Goal: Answer question/provide support

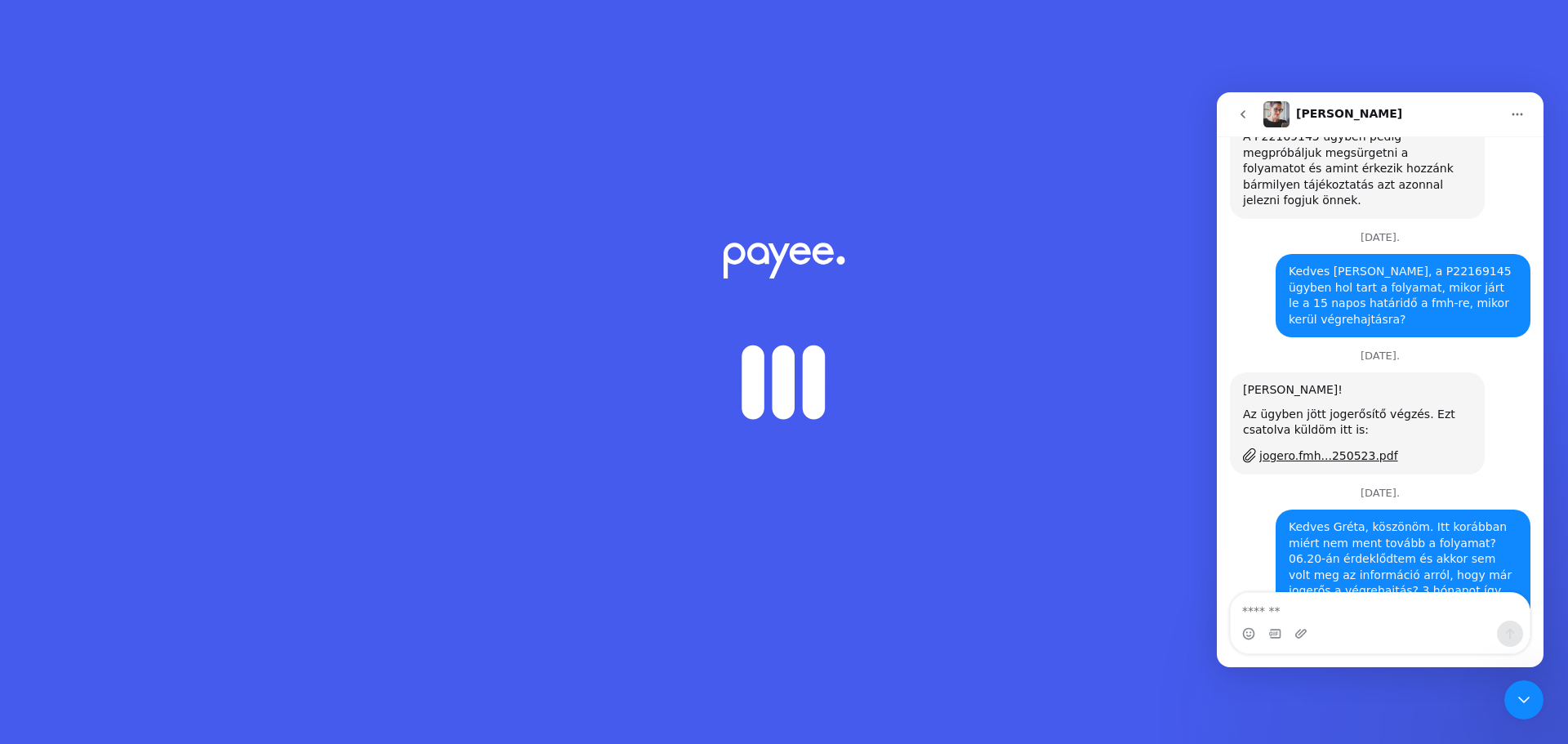
scroll to position [1098, 0]
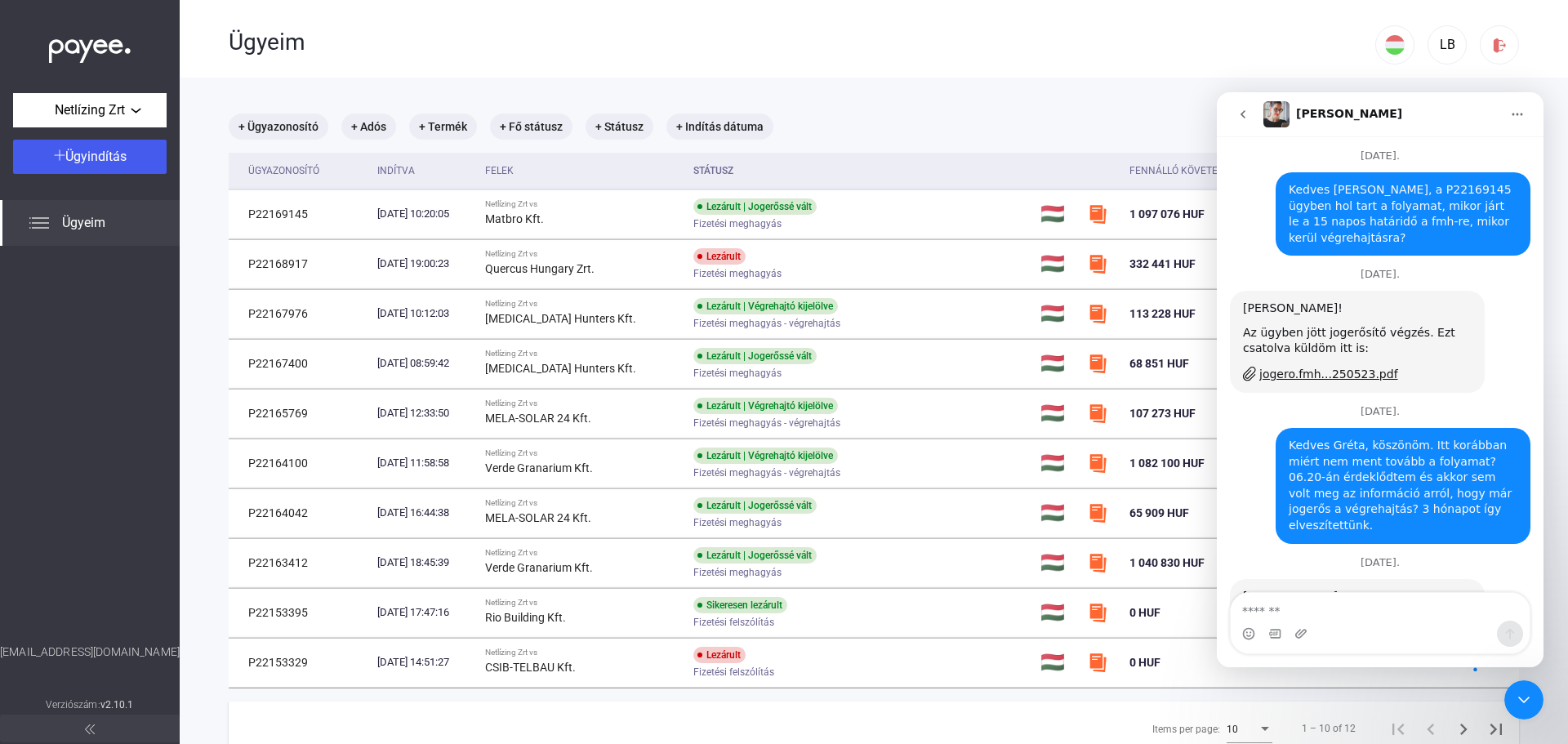
click at [1023, 114] on div "+ Ügyazonosító + Adós + Termék + Fő státusz + Státusz + Indítás dátuma" at bounding box center [874, 126] width 1290 height 26
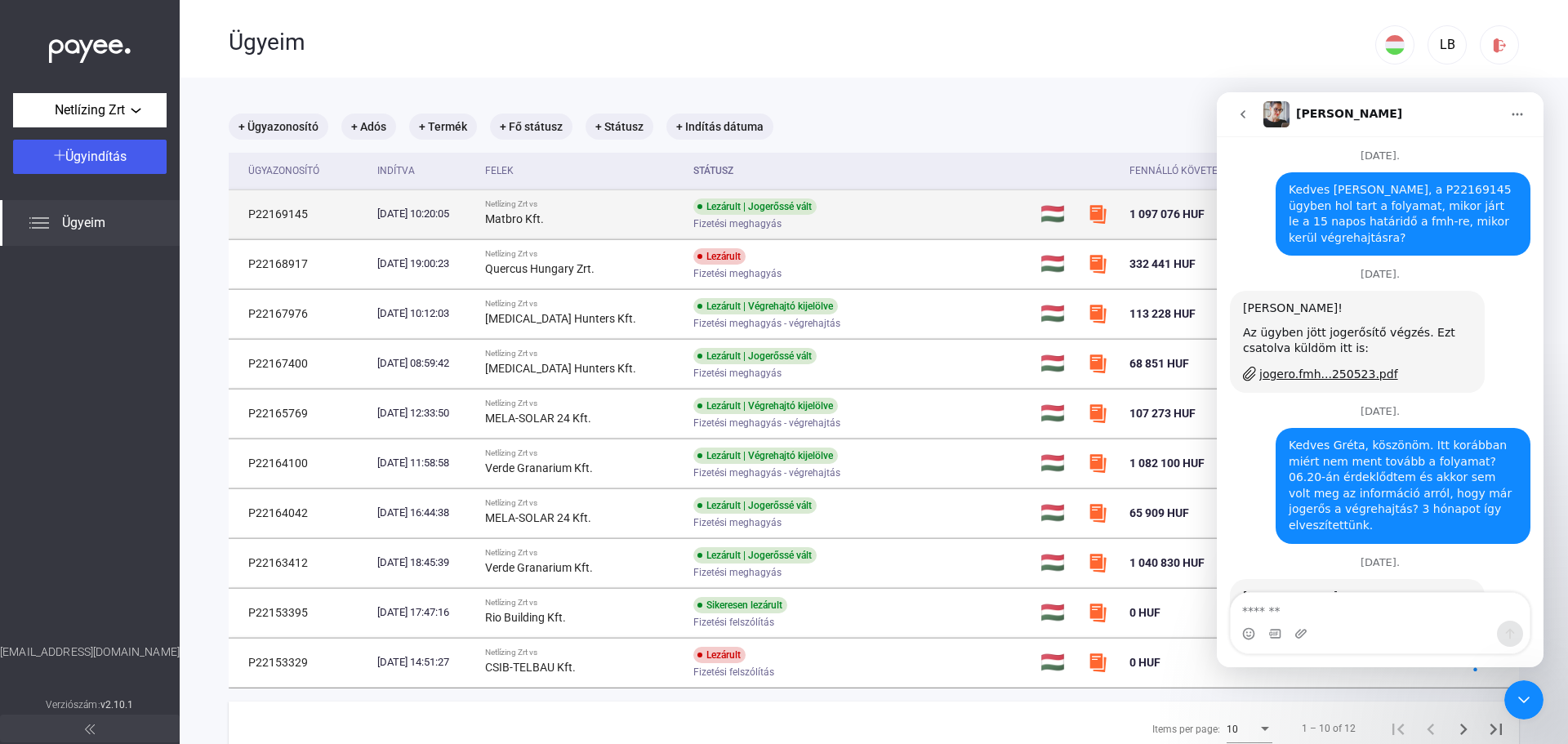
click at [429, 218] on div "[DATE] 10:20:05" at bounding box center [424, 213] width 95 height 16
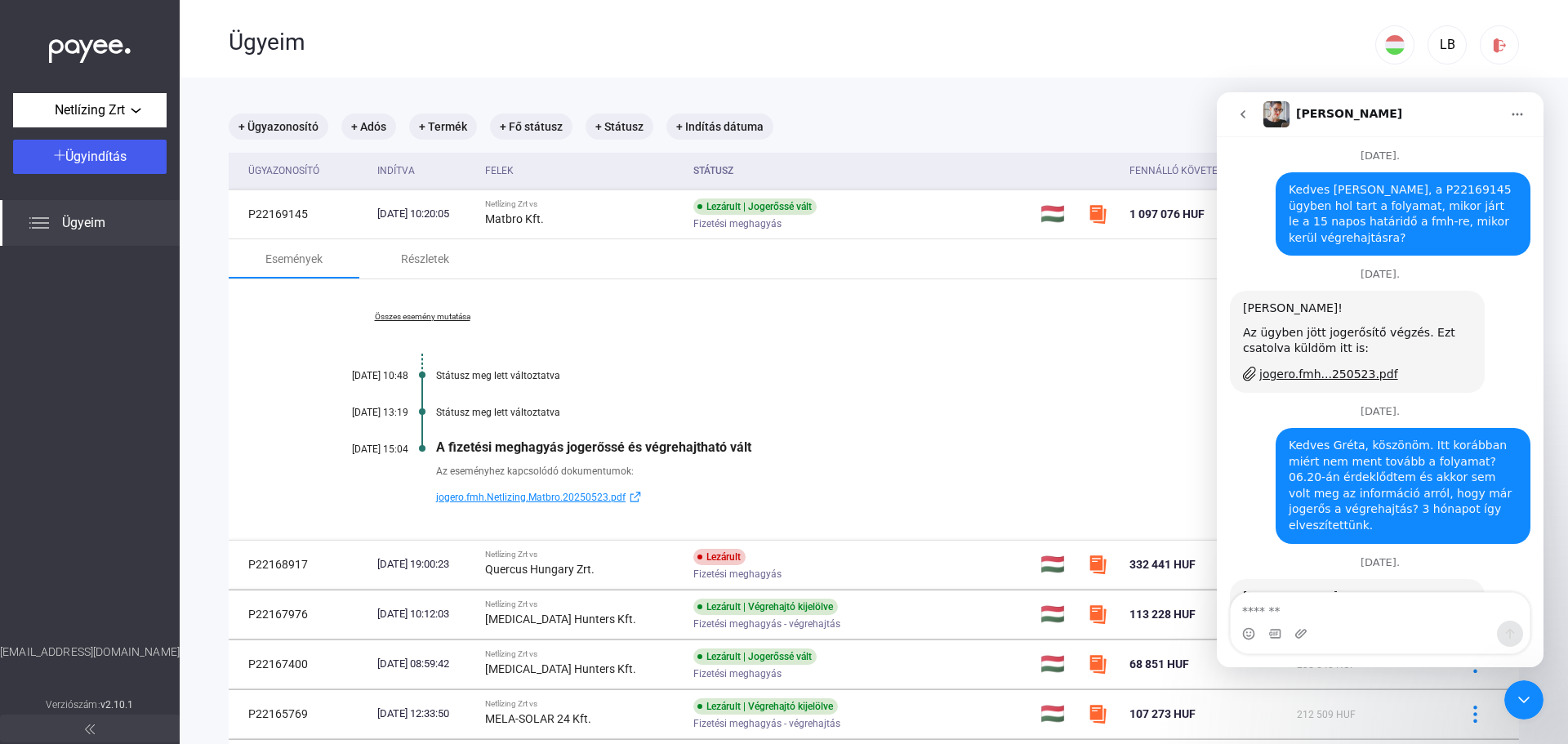
click at [404, 316] on link "Összes esemény mutatása" at bounding box center [422, 317] width 224 height 9
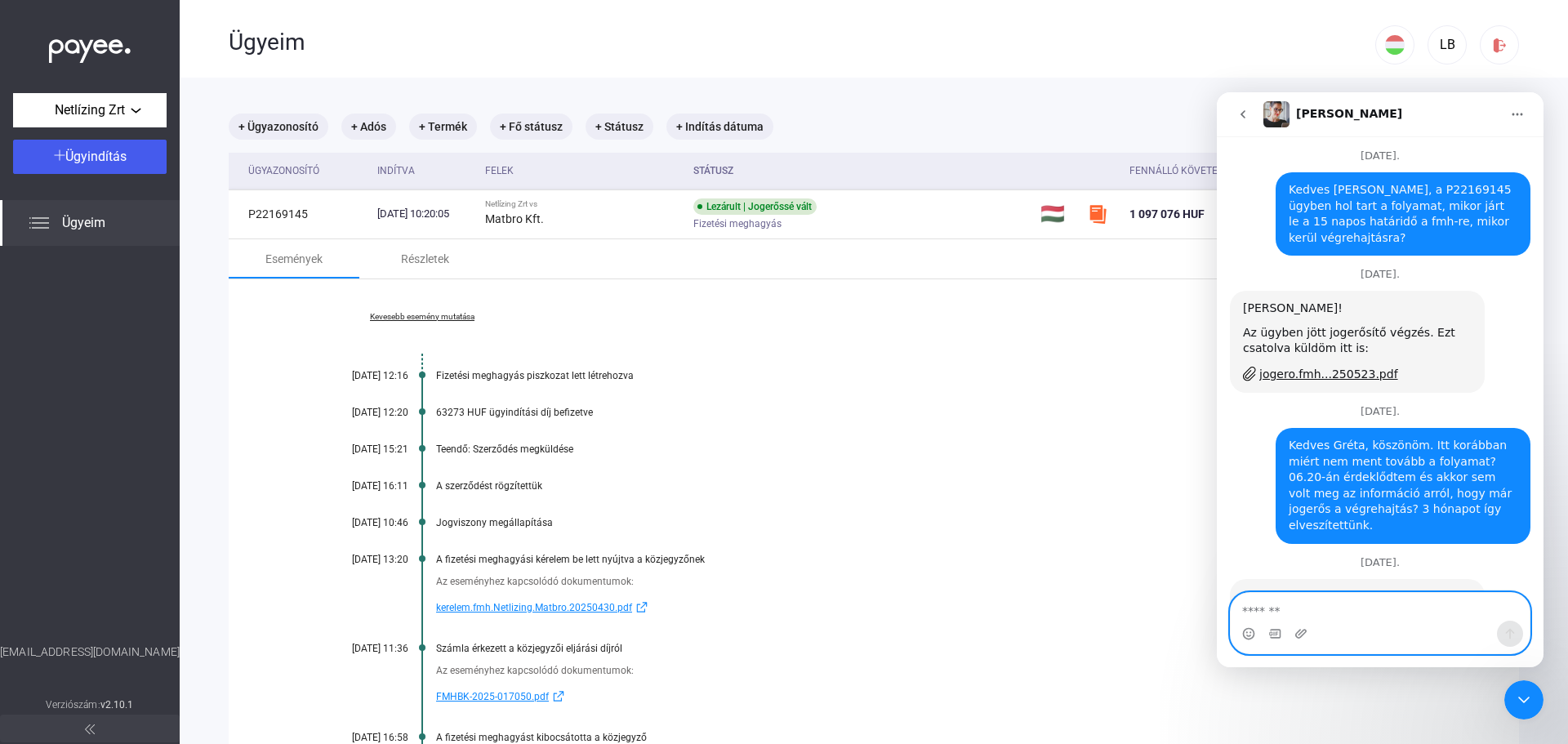
click at [1263, 606] on textarea "Üzenet…" at bounding box center [1379, 607] width 299 height 28
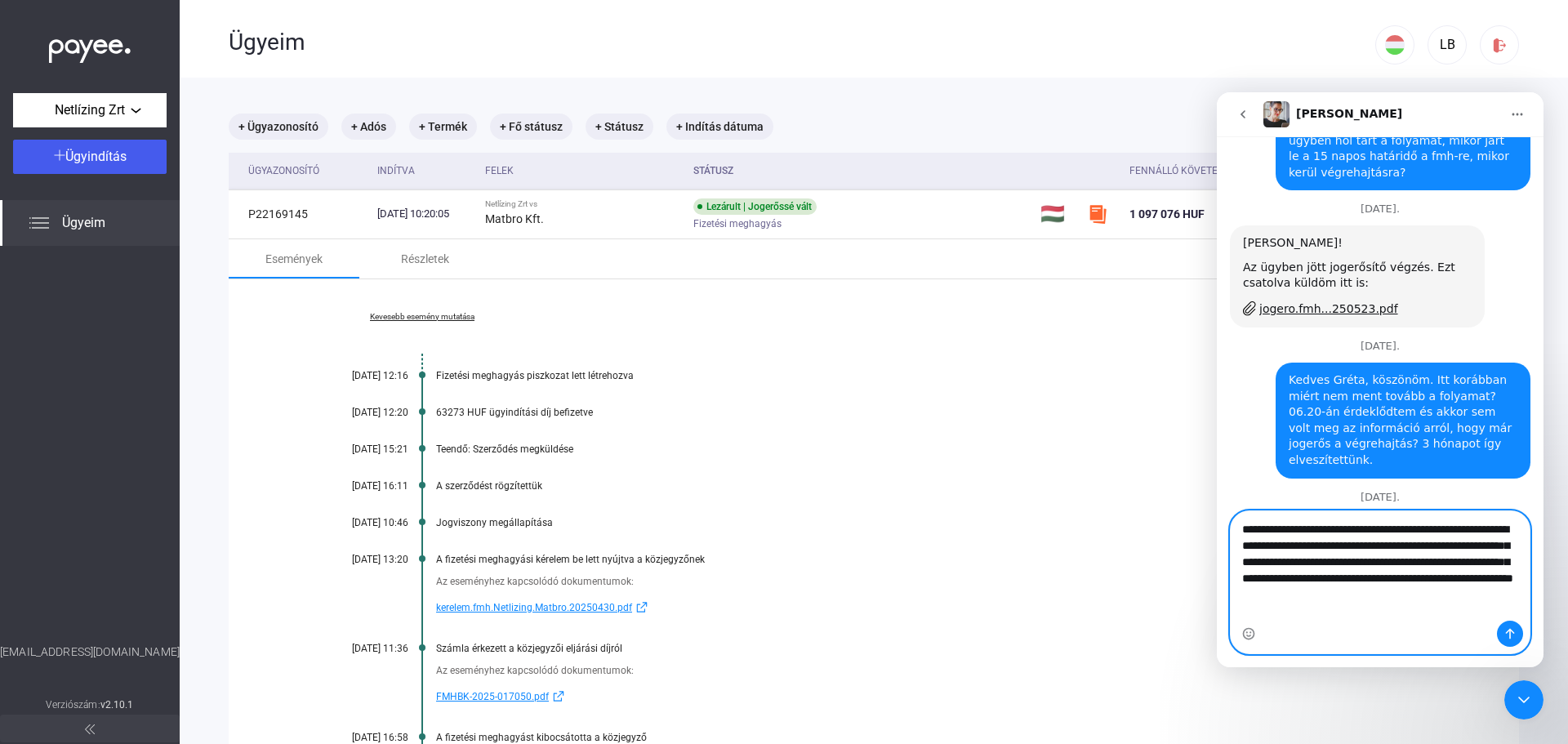
scroll to position [1180, 0]
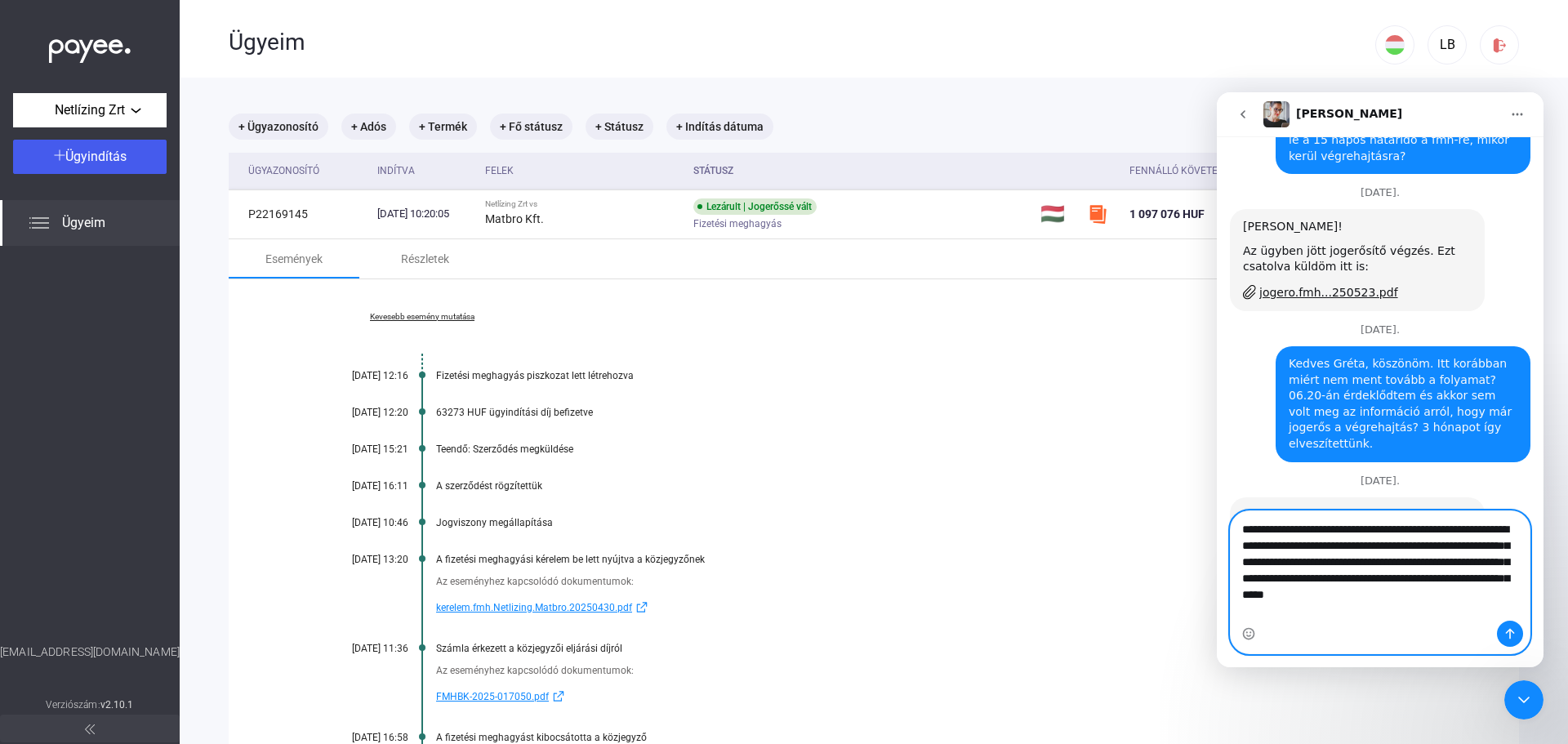
type textarea "**********"
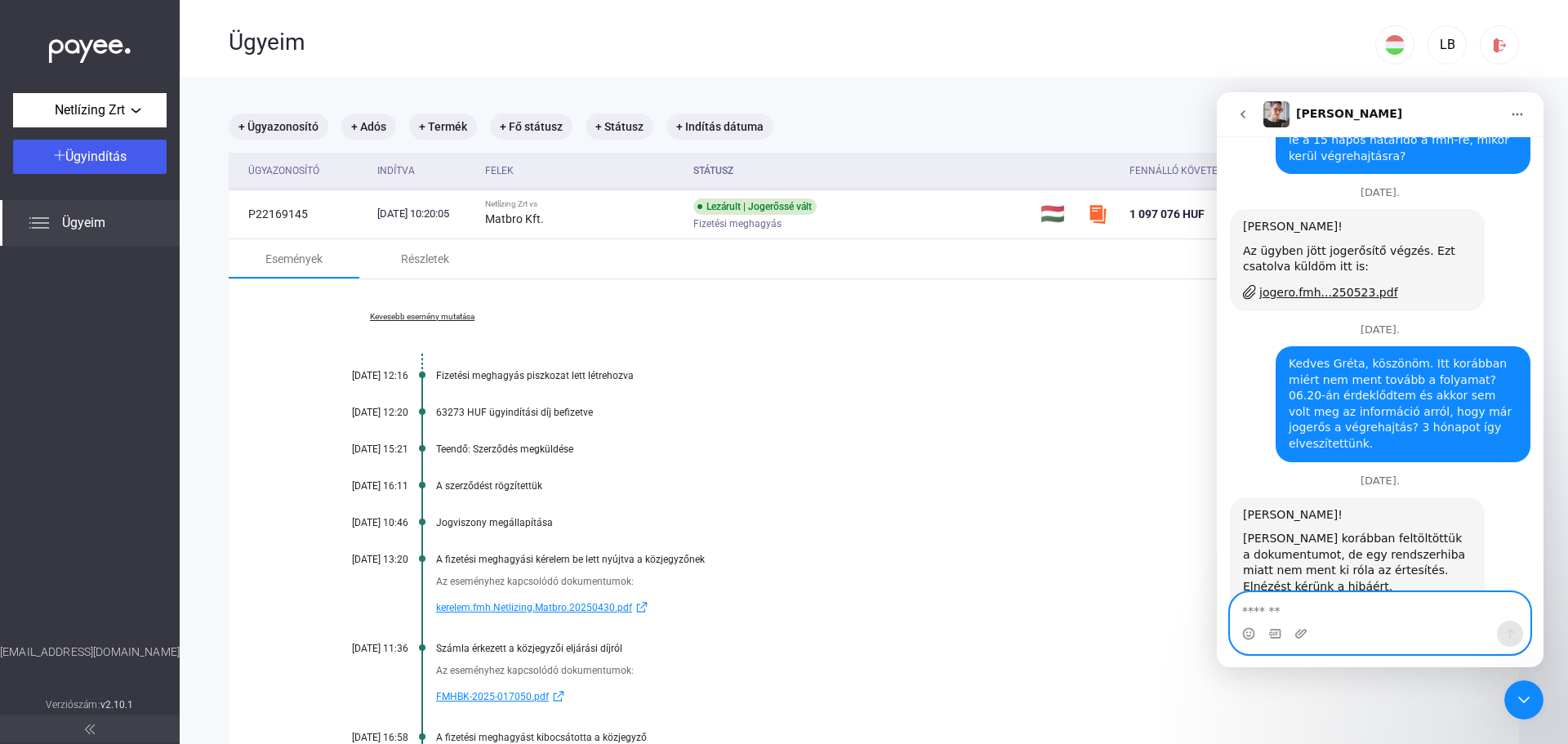
scroll to position [1243, 0]
